Goal: Find specific fact: Find specific fact

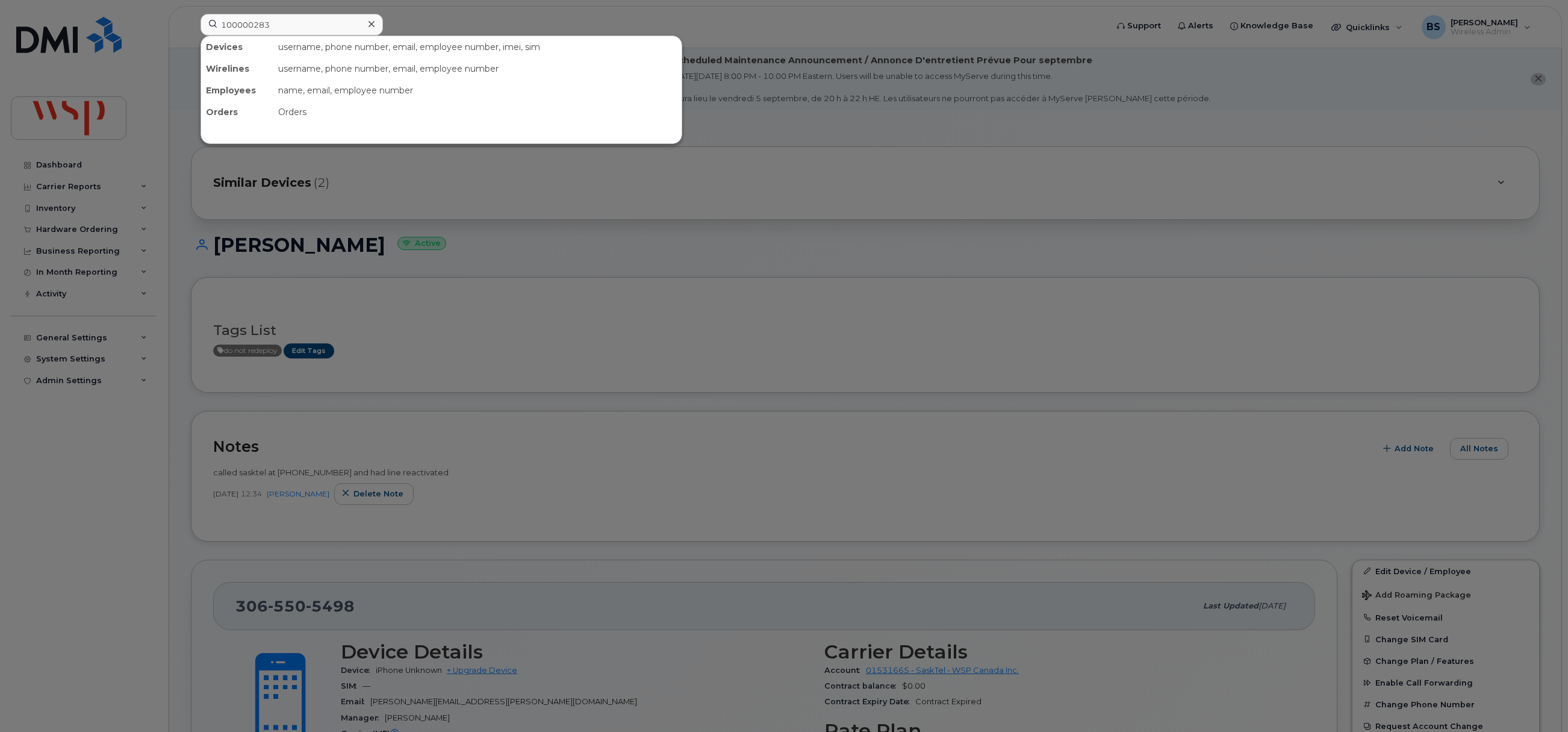
scroll to position [181, 0]
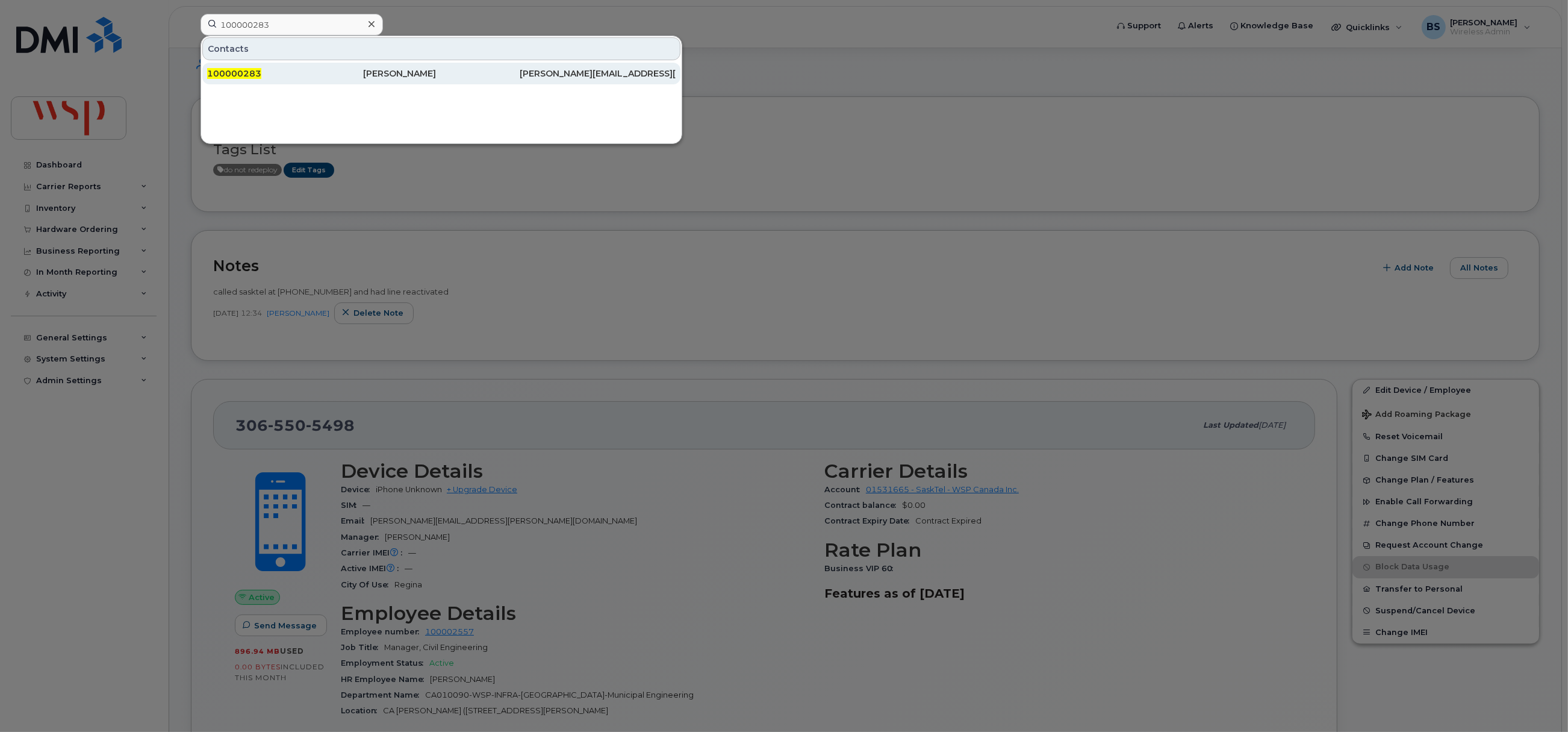
type input "100000283"
click at [248, 71] on span "100000283" at bounding box center [234, 74] width 54 height 11
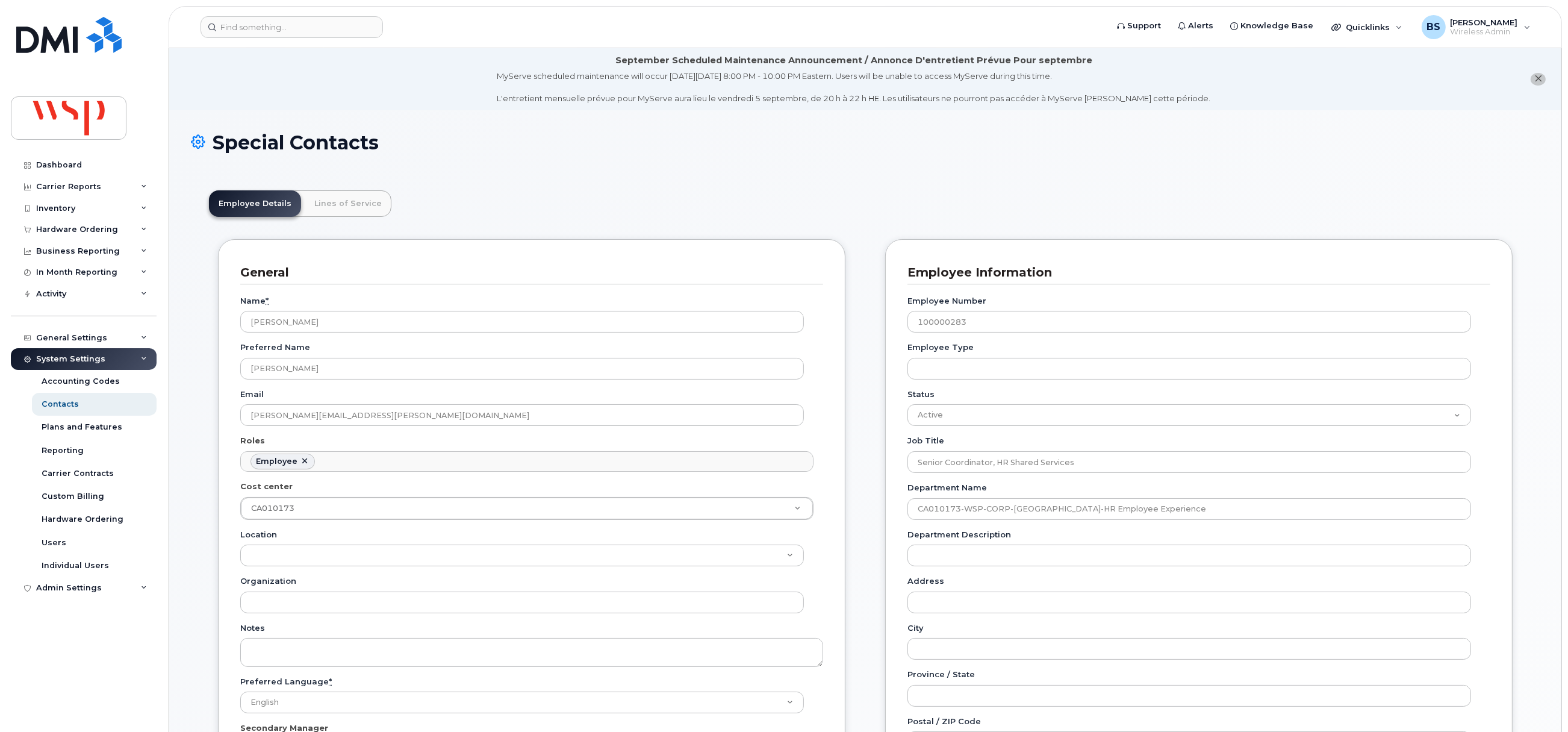
scroll to position [35, 0]
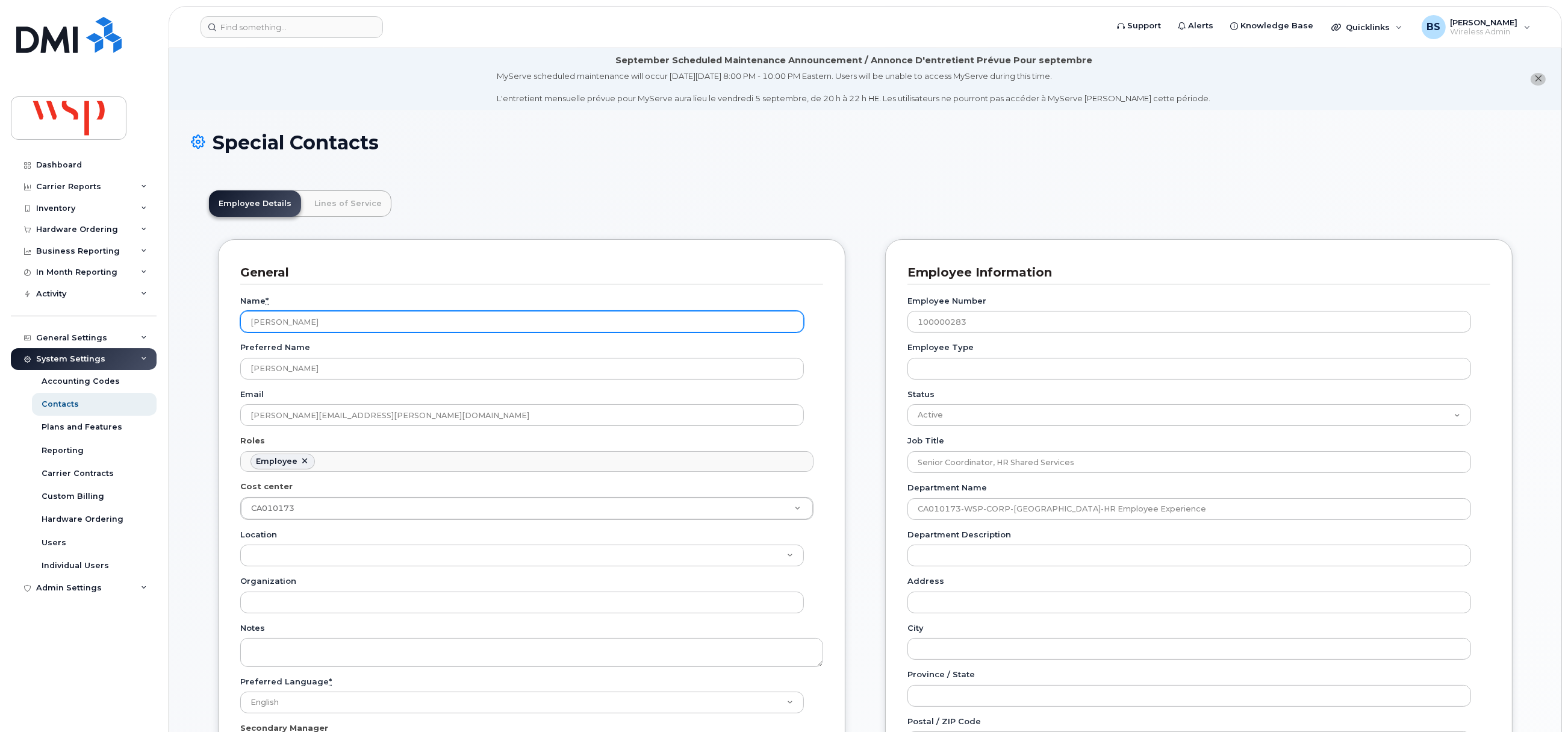
drag, startPoint x: 341, startPoint y: 317, endPoint x: 176, endPoint y: 317, distance: 165.0
